Goal: Communication & Community: Participate in discussion

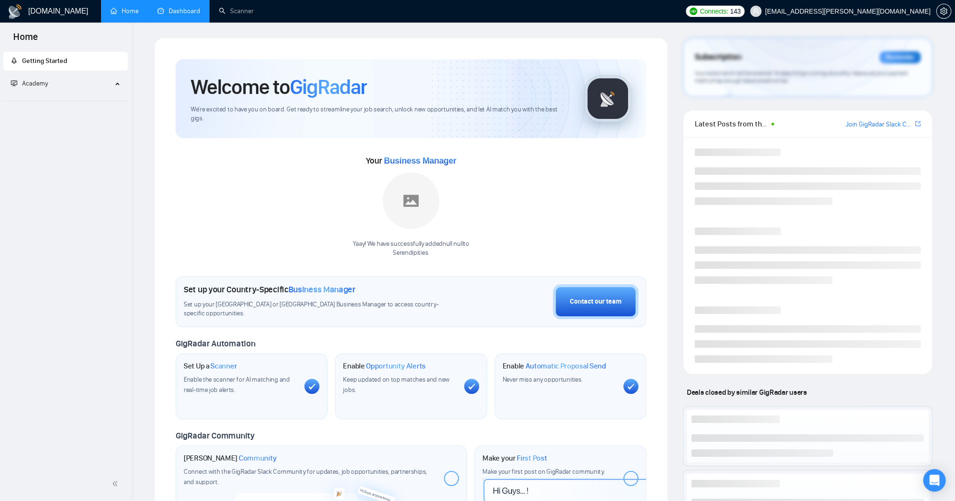
click at [197, 11] on link "Dashboard" at bounding box center [178, 11] width 43 height 8
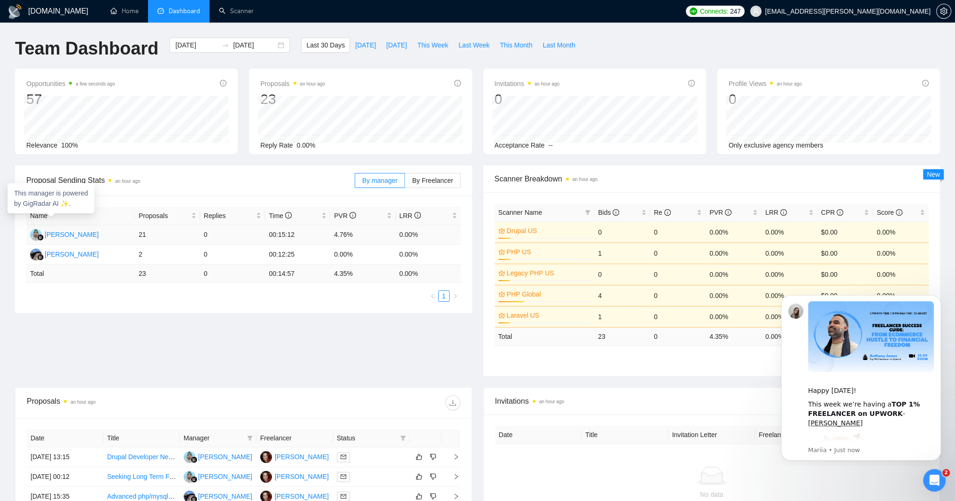
click at [88, 240] on div "[PERSON_NAME]" at bounding box center [72, 234] width 54 height 10
click at [419, 181] on span "By Freelancer" at bounding box center [432, 181] width 41 height 8
click at [405, 183] on input "By Freelancer" at bounding box center [405, 183] width 0 height 0
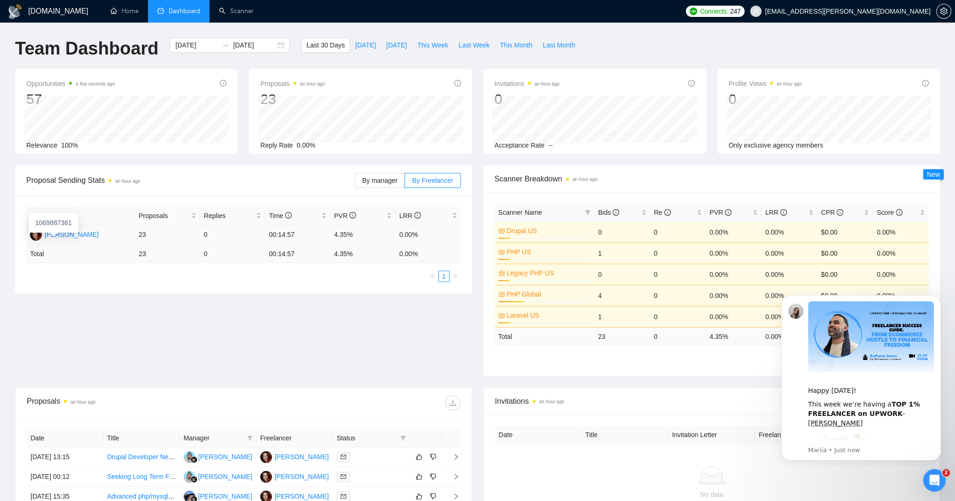
click at [70, 240] on div "[PERSON_NAME]" at bounding box center [72, 234] width 54 height 10
click at [934, 471] on div "Open Intercom Messenger" at bounding box center [932, 478] width 31 height 31
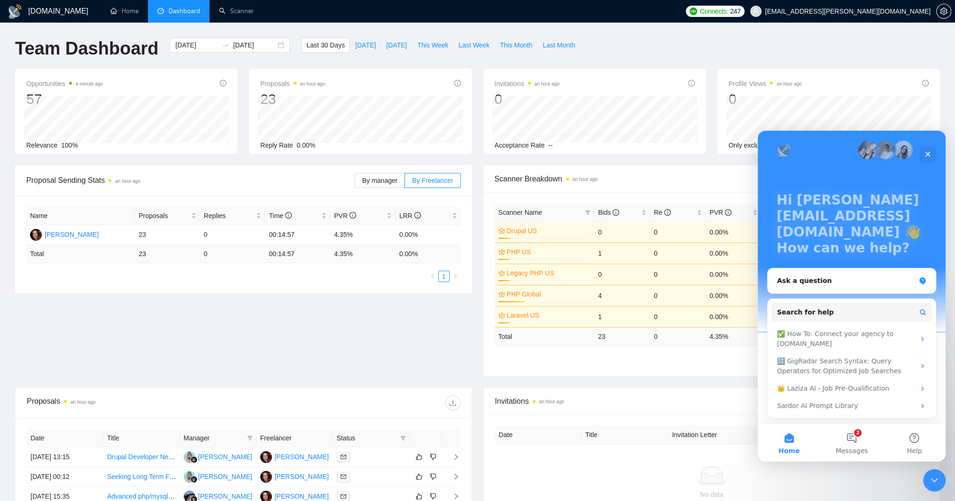
scroll to position [62, 0]
click at [845, 447] on span "Messages" at bounding box center [852, 450] width 32 height 7
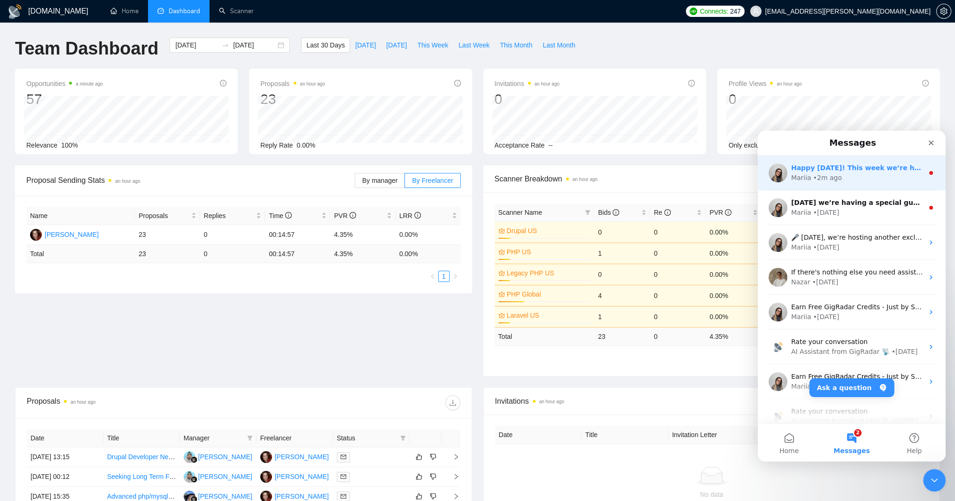
click at [842, 173] on div "• 2m ago" at bounding box center [827, 178] width 29 height 10
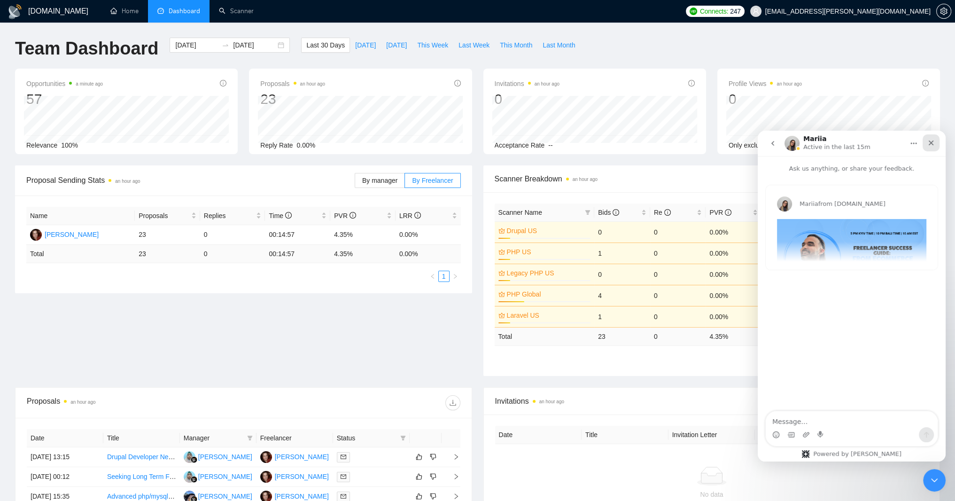
click at [931, 145] on icon "Close" at bounding box center [931, 143] width 8 height 8
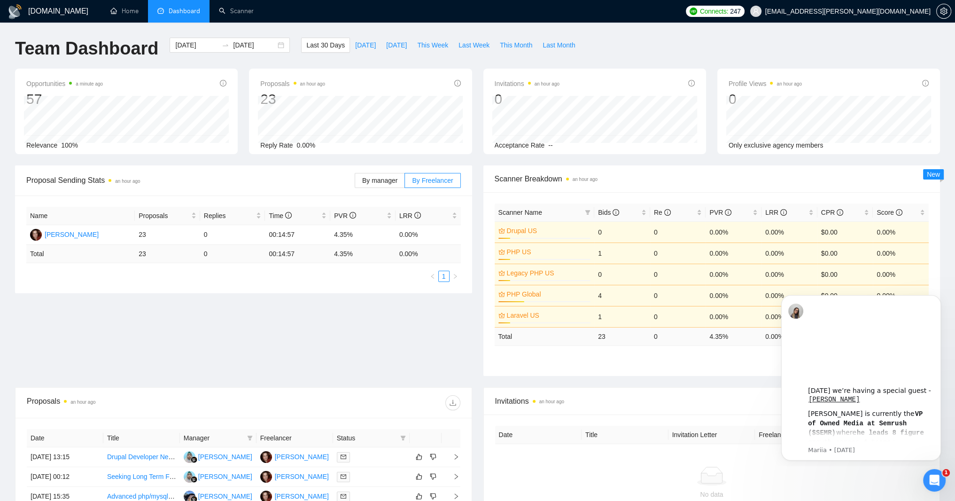
scroll to position [0, 0]
click at [937, 475] on icon "Open Intercom Messenger" at bounding box center [933, 479] width 16 height 16
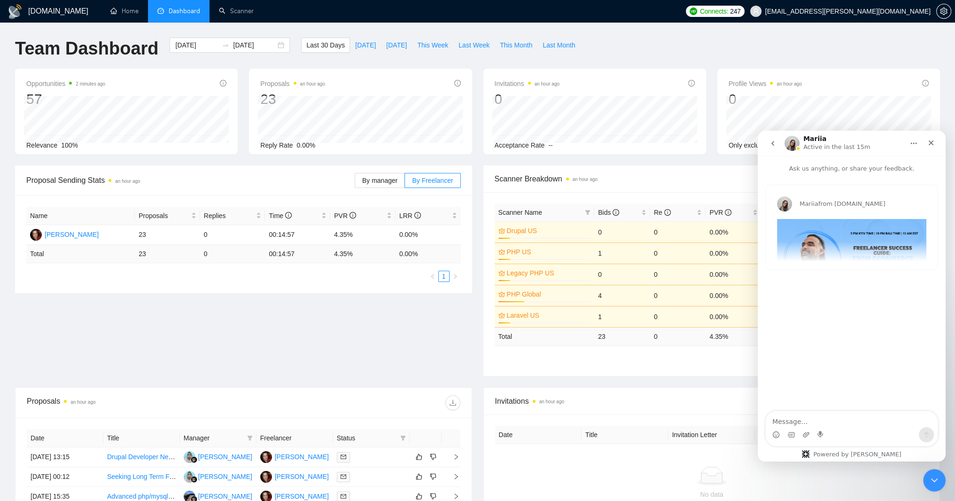
click at [771, 142] on icon "go back" at bounding box center [773, 144] width 8 height 8
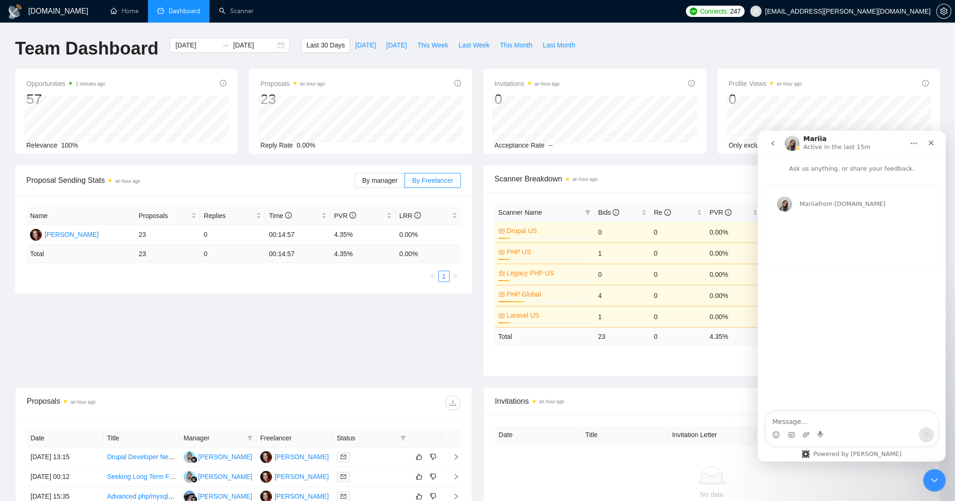
click at [772, 140] on icon "go back" at bounding box center [773, 144] width 8 height 8
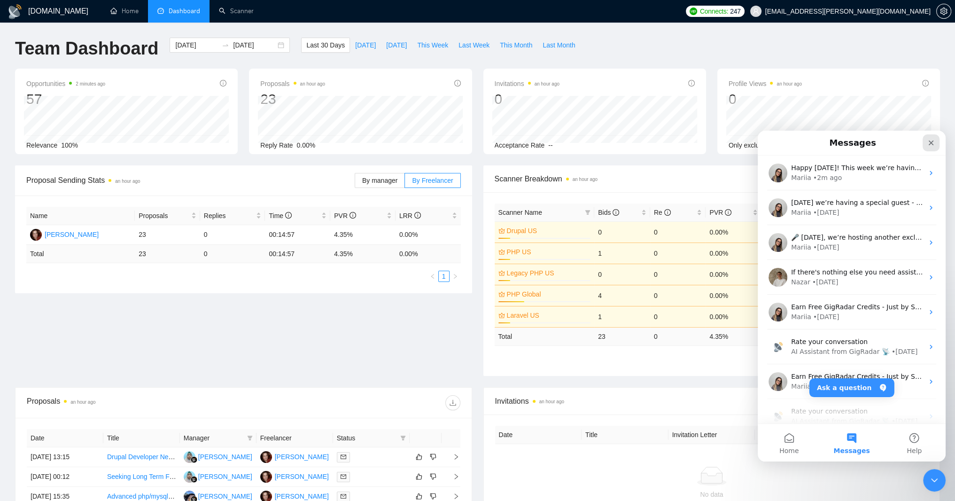
click at [932, 142] on icon "Close" at bounding box center [931, 142] width 5 height 5
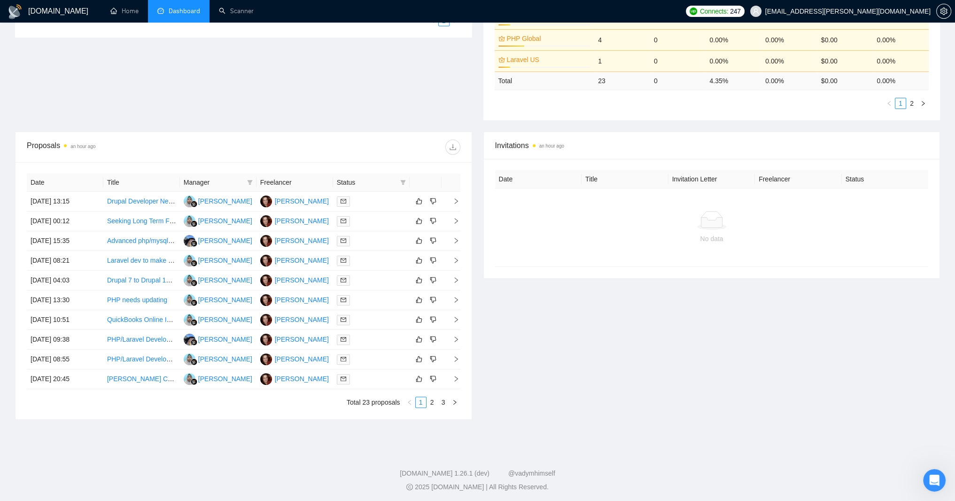
scroll to position [395, 0]
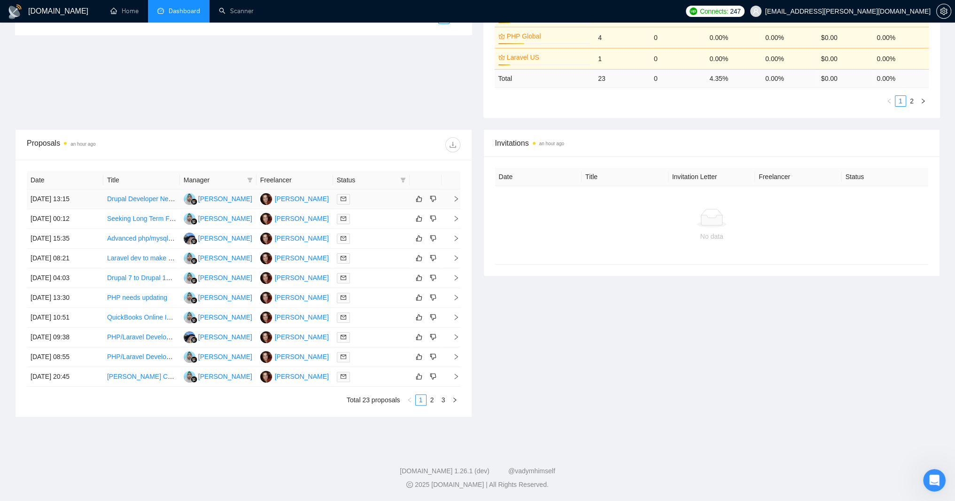
click at [131, 195] on link "Drupal Developer Needed for eCommerce Website Template" at bounding box center [195, 199] width 177 height 8
